Goal: Navigation & Orientation: Find specific page/section

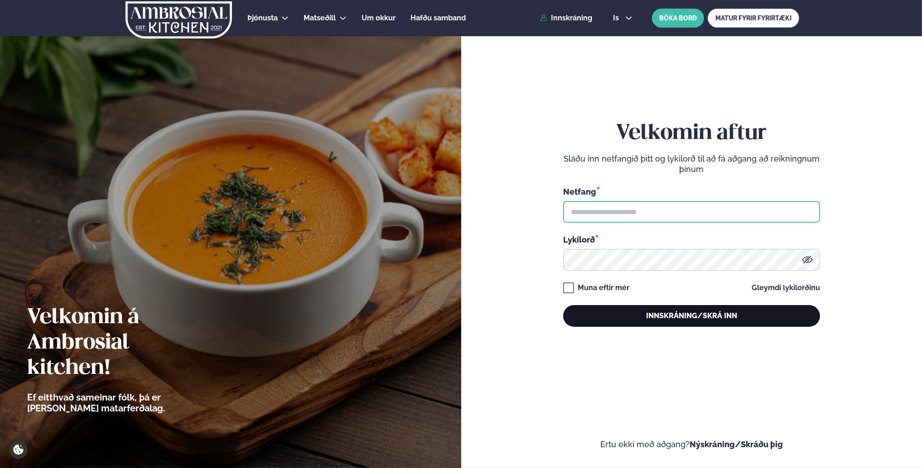
type input "**********"
click at [631, 317] on button "Innskráning/Skrá inn" at bounding box center [691, 316] width 257 height 22
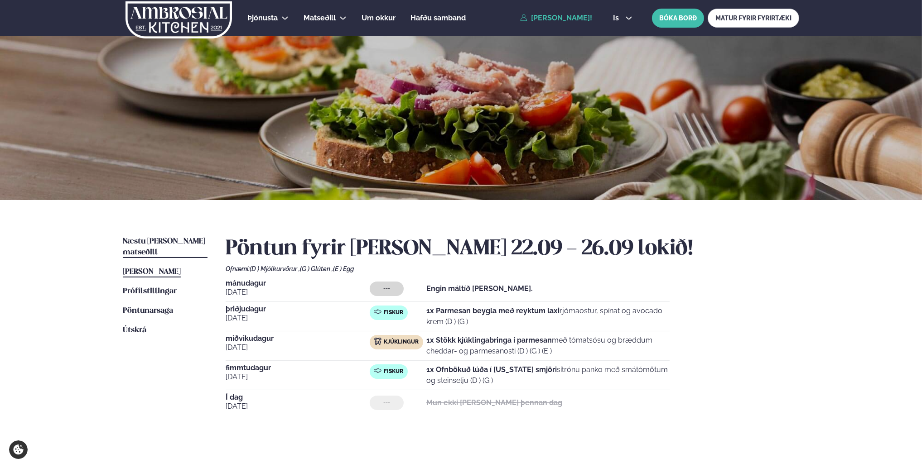
click at [136, 245] on span "Næstu [PERSON_NAME] matseðill" at bounding box center [164, 247] width 82 height 19
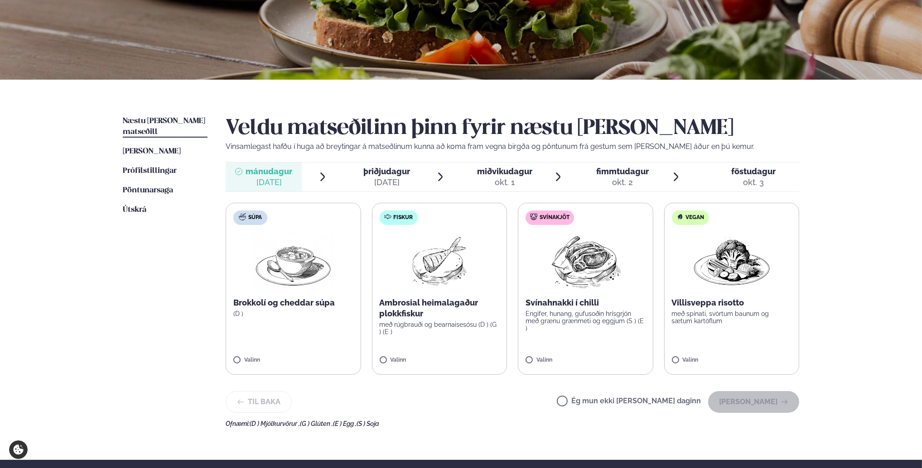
scroll to position [136, 0]
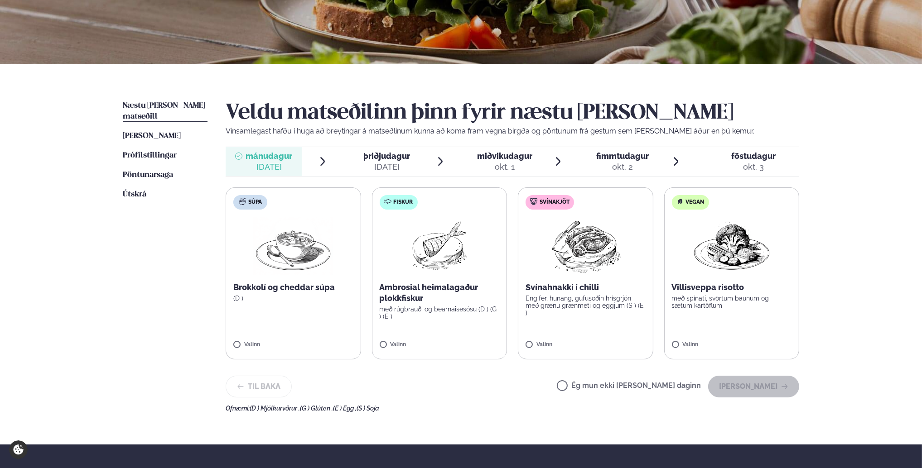
click at [423, 169] on li "þriðjudagur þri. [DATE]" at bounding box center [394, 161] width 102 height 29
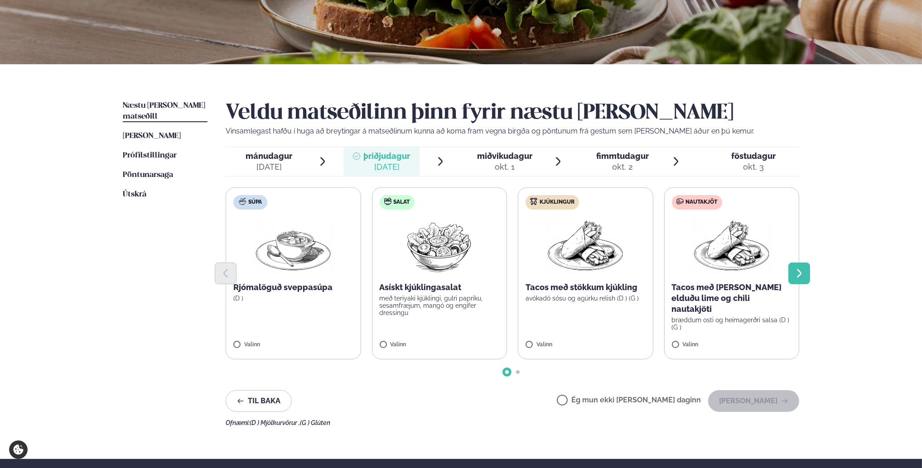
click at [793, 272] on icon "Next slide" at bounding box center [798, 273] width 11 height 11
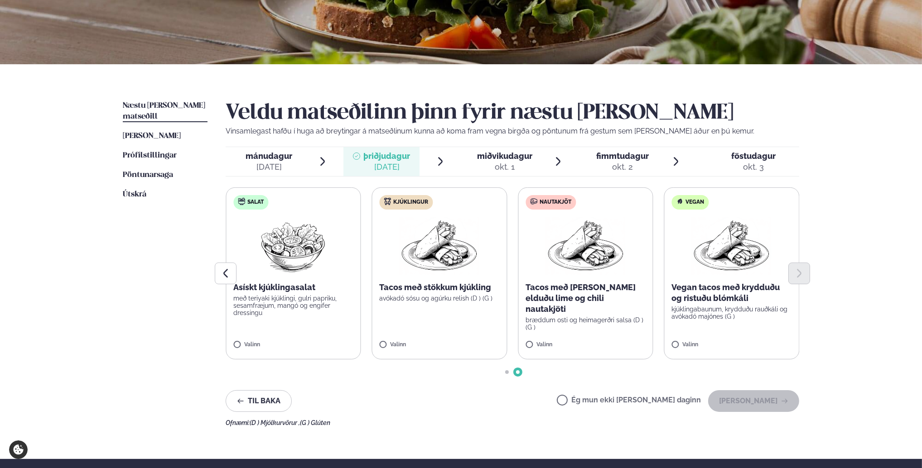
click at [274, 164] on div "[DATE]" at bounding box center [269, 167] width 47 height 11
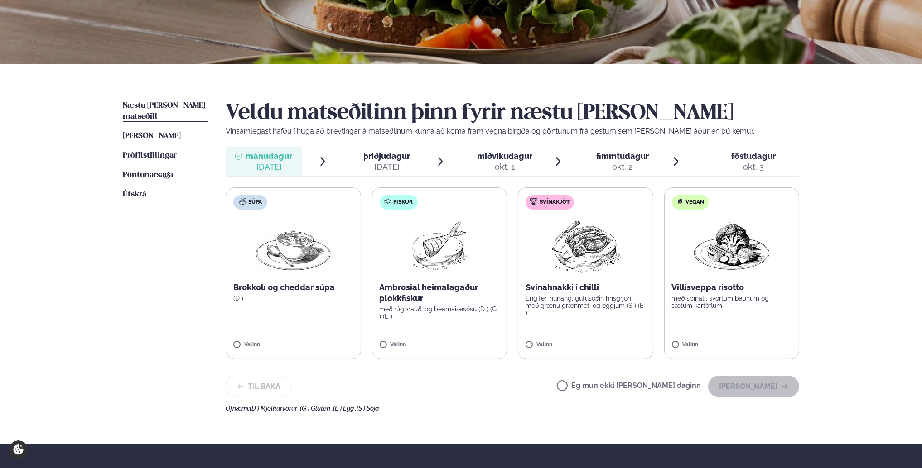
click at [495, 166] on div "okt. 1" at bounding box center [504, 167] width 55 height 11
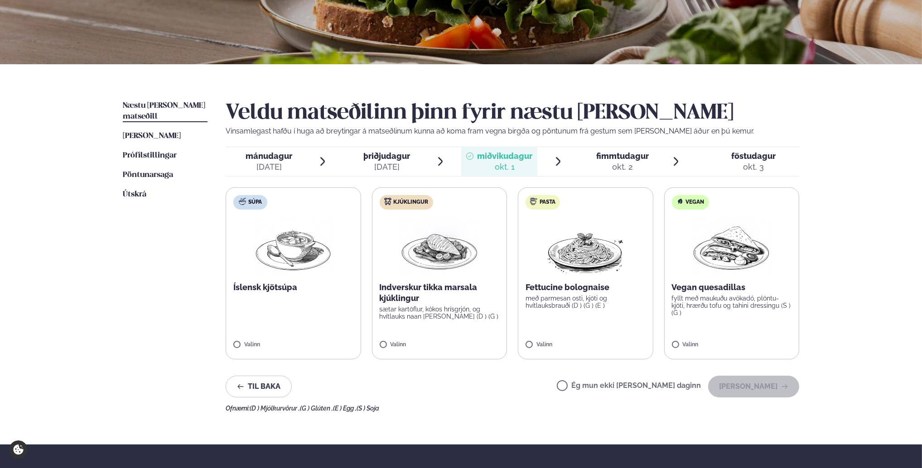
click at [643, 163] on div "okt. 2" at bounding box center [622, 167] width 53 height 11
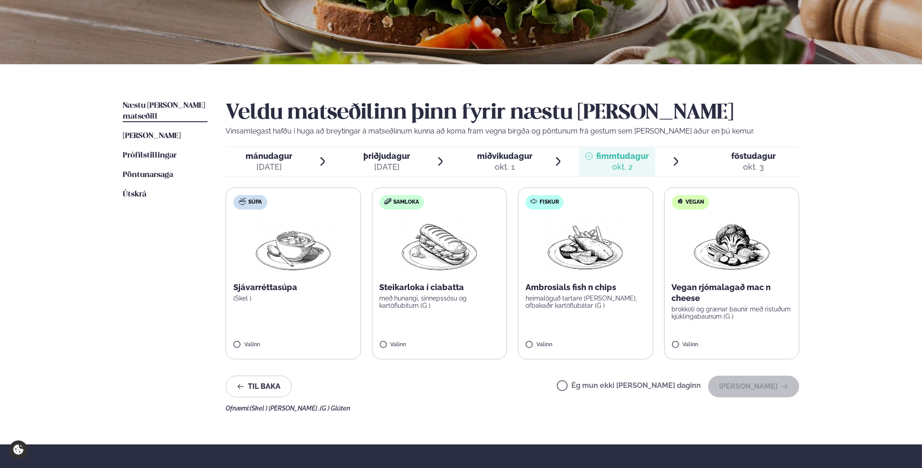
click at [745, 151] on span "föstudagur" at bounding box center [753, 156] width 44 height 10
